Goal: Information Seeking & Learning: Find specific fact

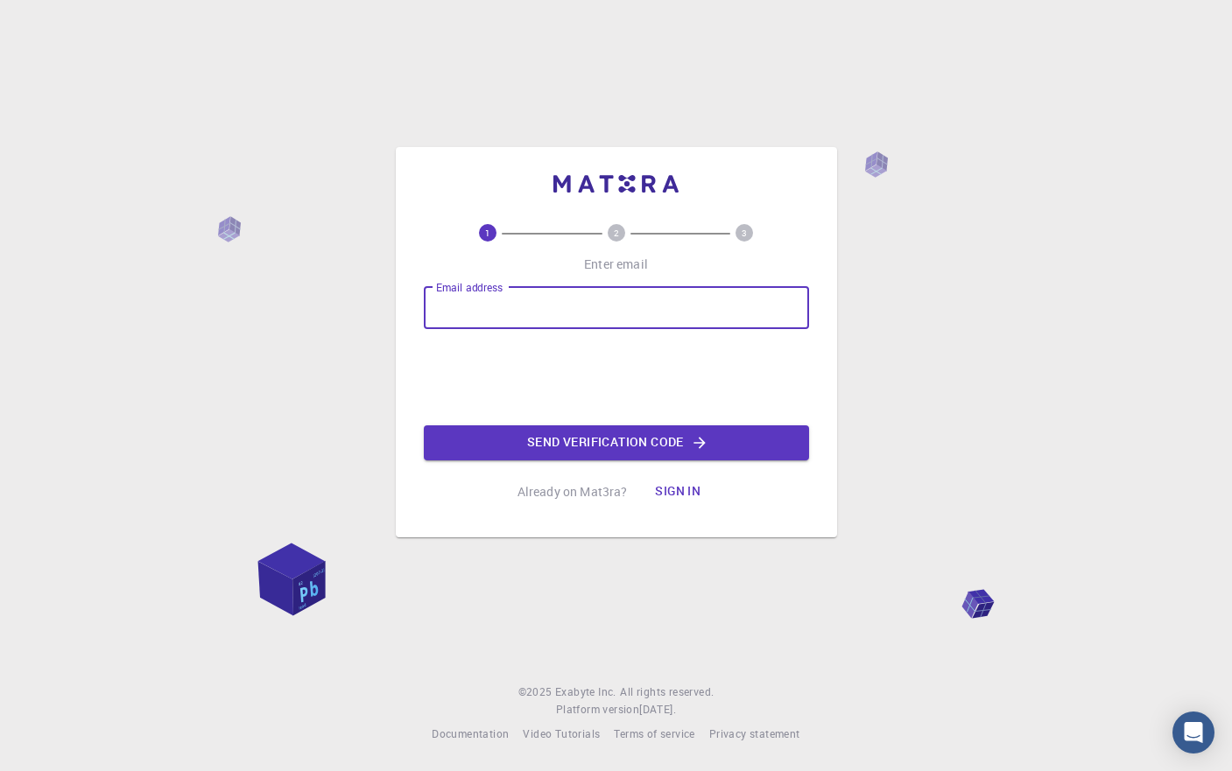
click at [489, 315] on input "Email address" at bounding box center [616, 308] width 385 height 42
type input "[EMAIL_ADDRESS][DOMAIN_NAME]"
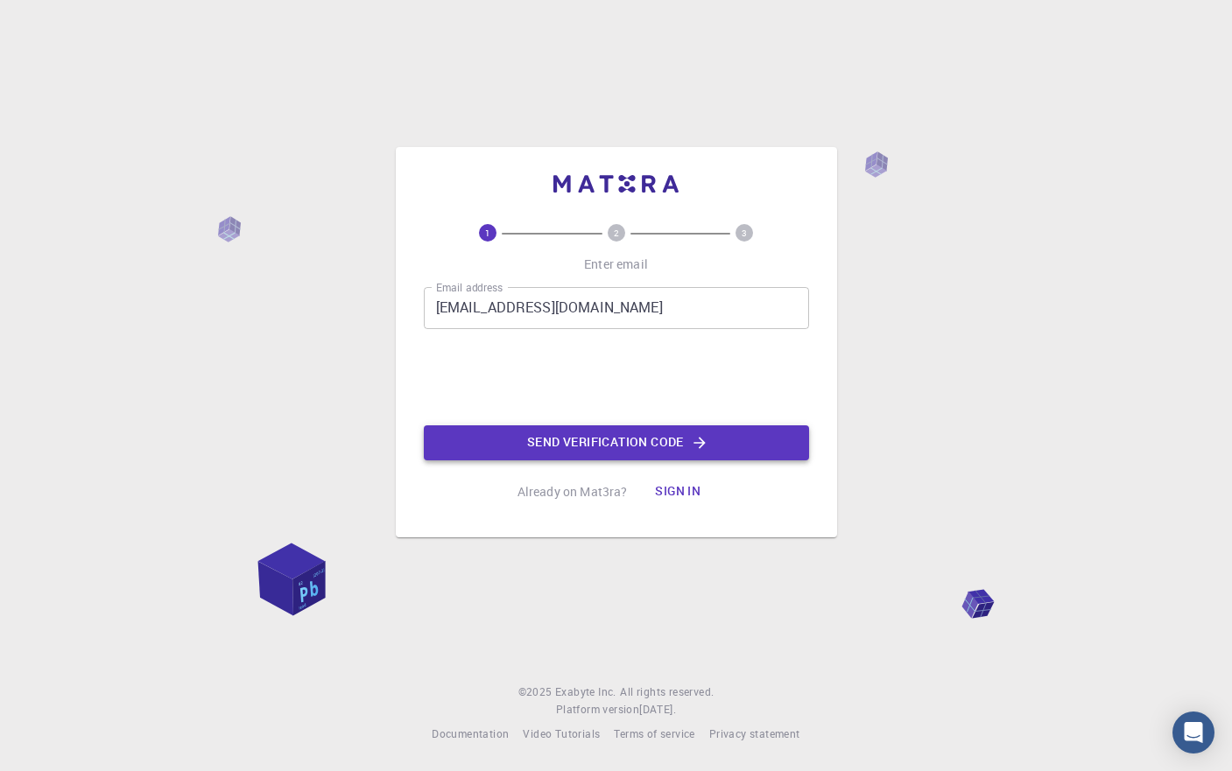
click at [628, 443] on button "Send verification code" at bounding box center [616, 443] width 385 height 35
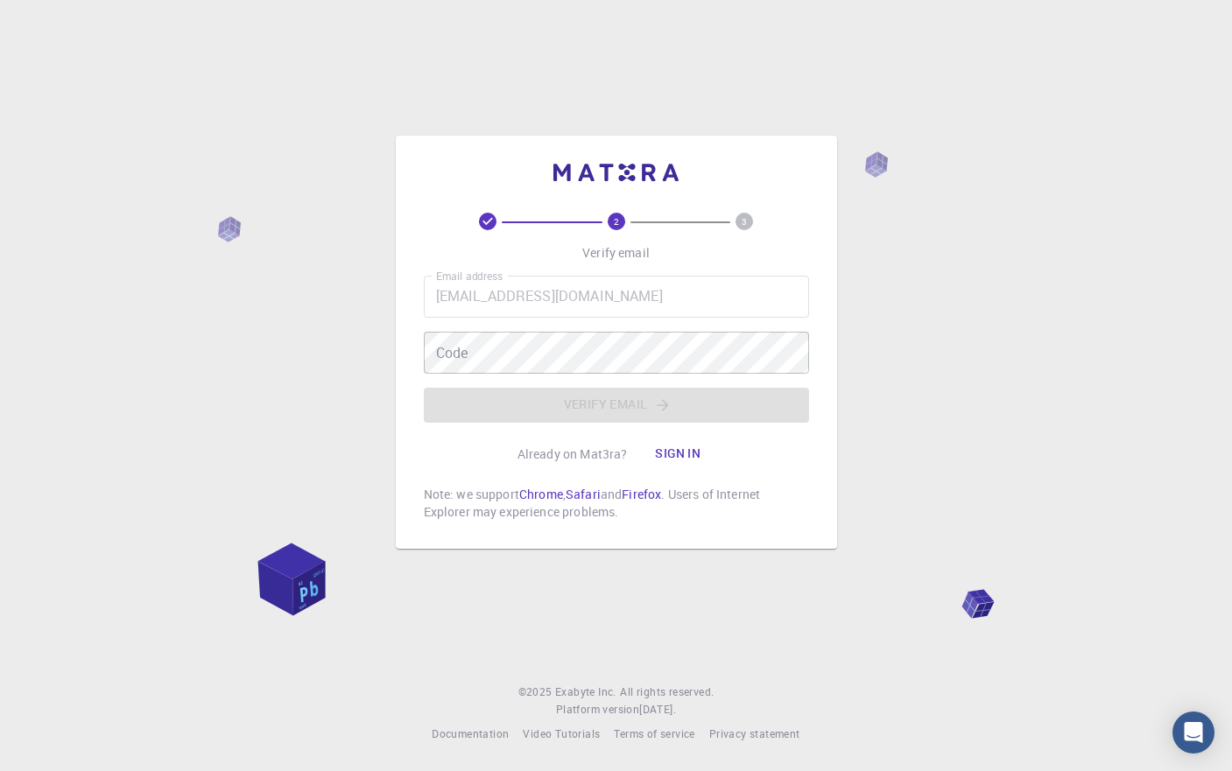
click at [628, 432] on div "2 3 Verify email Email address [EMAIL_ADDRESS][DOMAIN_NAME] Email address Code …" at bounding box center [616, 367] width 385 height 308
click at [684, 450] on button "Sign in" at bounding box center [678, 454] width 74 height 35
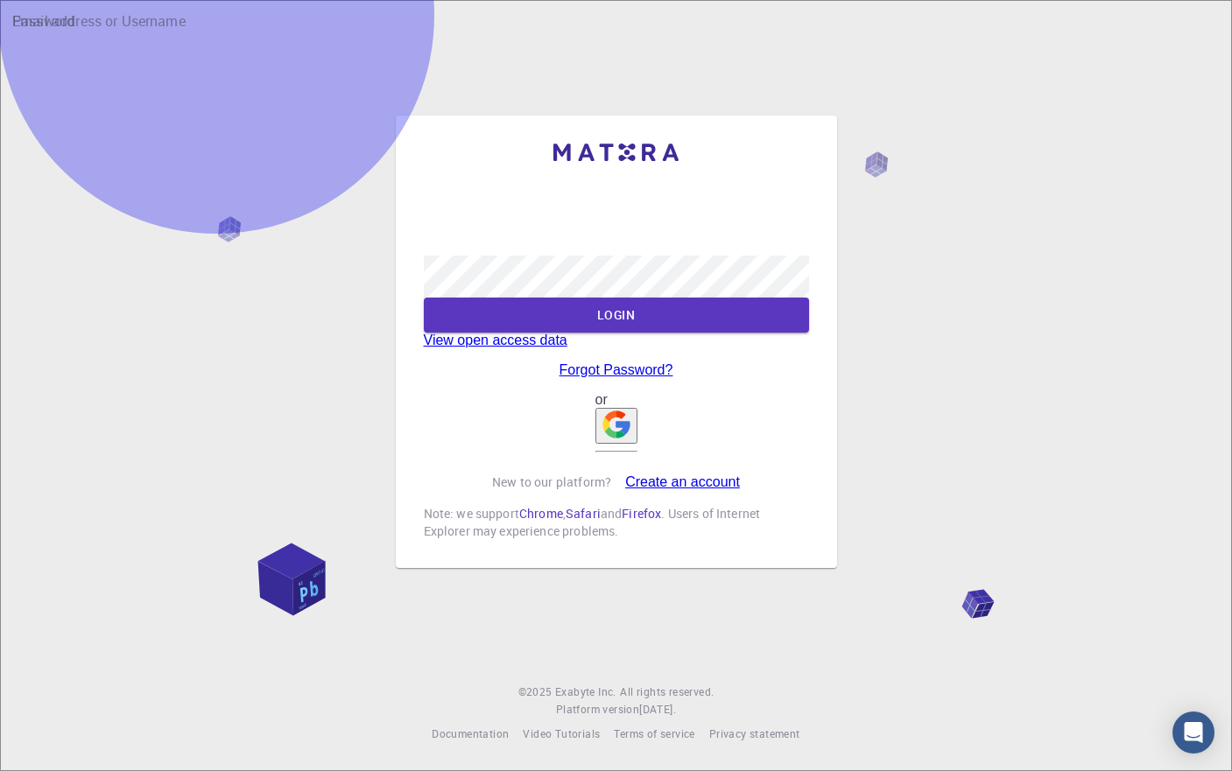
click at [567, 341] on link "View open access data" at bounding box center [496, 340] width 144 height 15
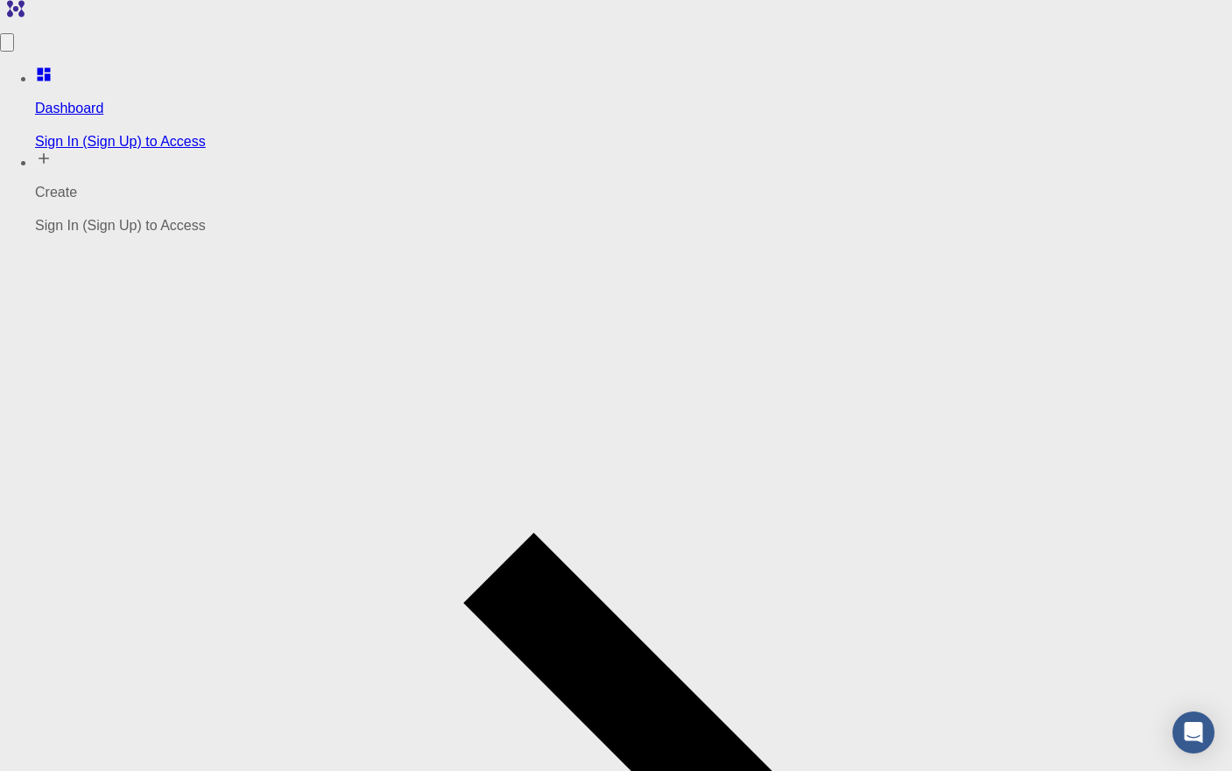
type input "NHP plane"
